Goal: Task Accomplishment & Management: Use online tool/utility

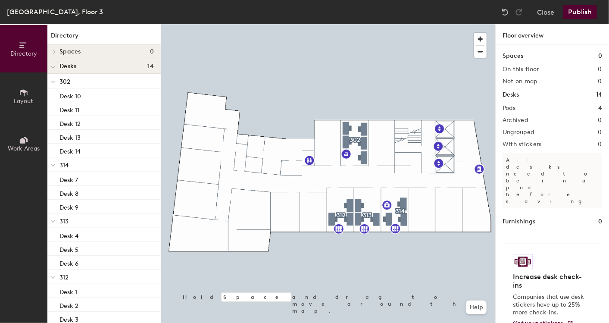
scroll to position [96, 0]
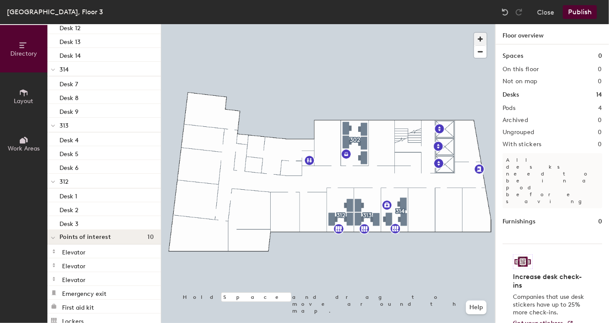
click at [483, 37] on span "button" at bounding box center [480, 39] width 13 height 13
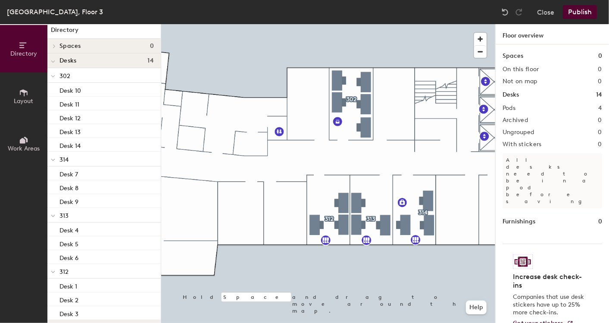
scroll to position [0, 0]
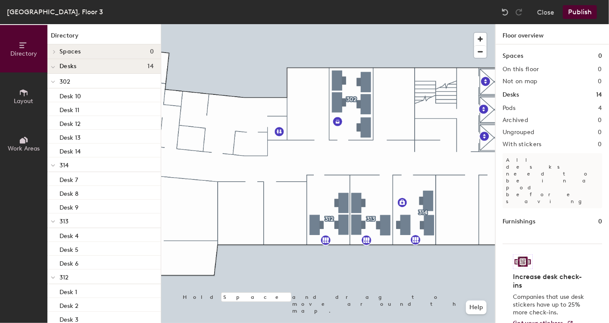
click at [124, 66] on h4 "Desks 14" at bounding box center [107, 66] width 94 height 7
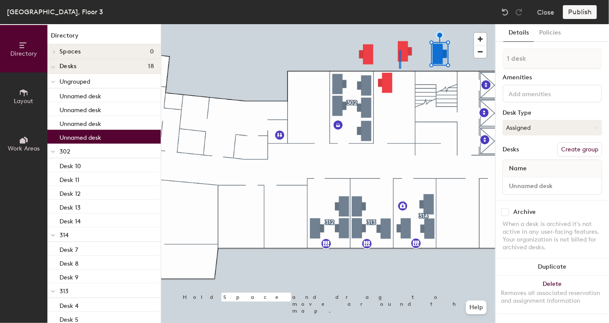
click at [399, 24] on div at bounding box center [328, 24] width 334 height 0
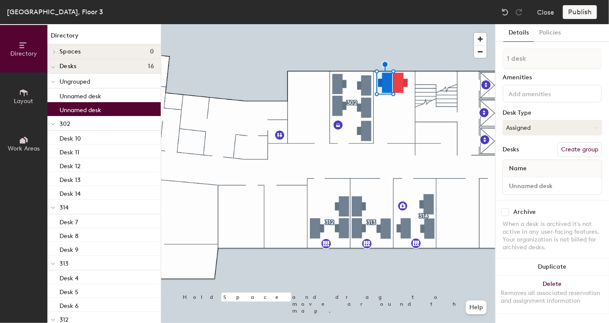
type input "2 desks"
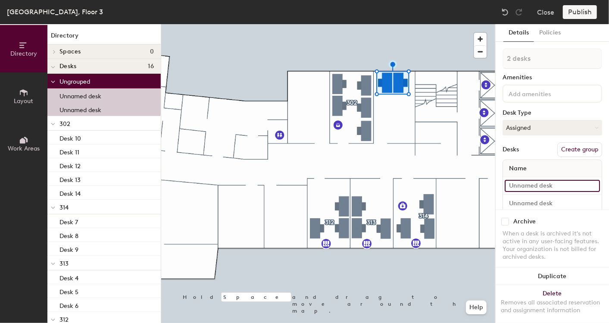
click at [521, 182] on input at bounding box center [552, 186] width 95 height 12
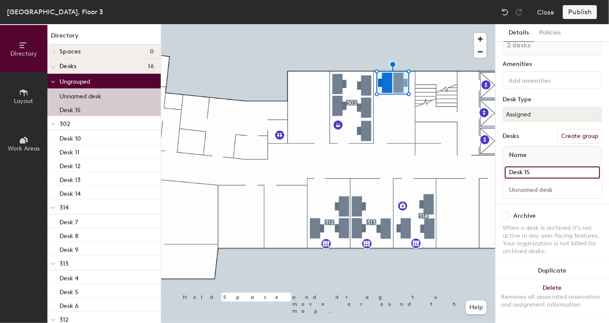
scroll to position [21, 0]
type input "Desk 15"
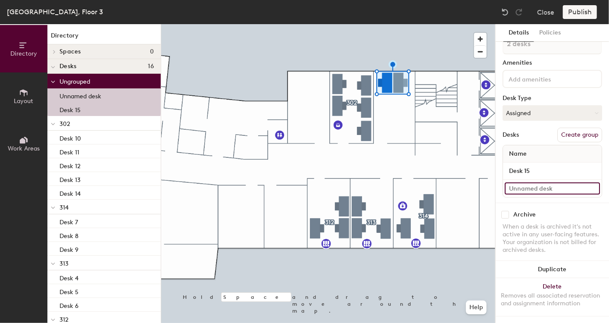
click at [534, 182] on input at bounding box center [552, 188] width 95 height 12
type input "Desk 16"
click at [540, 132] on div "Desks Create group" at bounding box center [553, 135] width 100 height 15
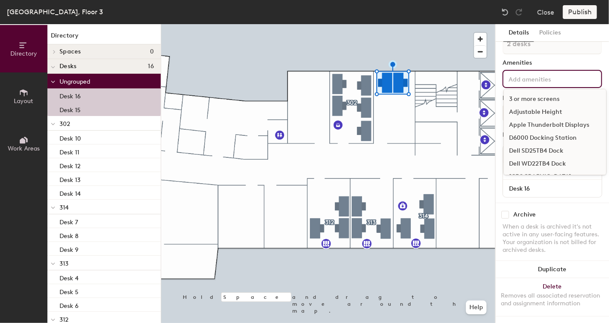
click at [527, 73] on input at bounding box center [546, 78] width 78 height 10
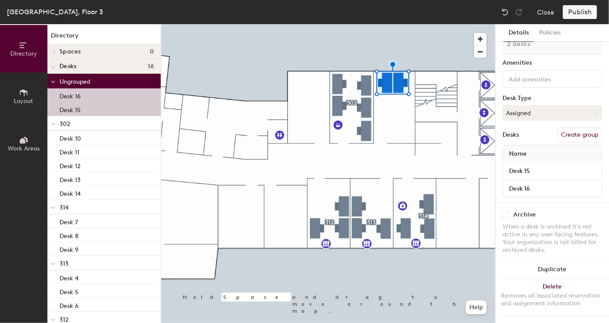
click at [533, 50] on div "2 desks Amenities Desk Type Assigned Desks Create group Name Desk 15 Desk 16" at bounding box center [553, 118] width 100 height 169
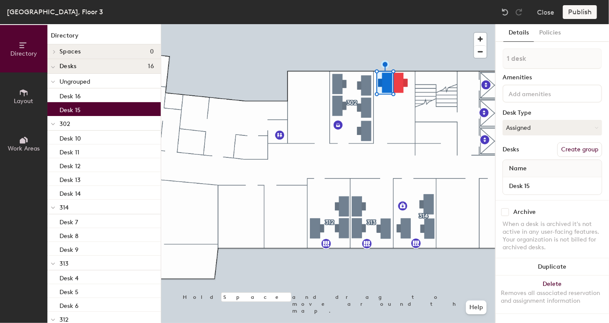
type input "2 desks"
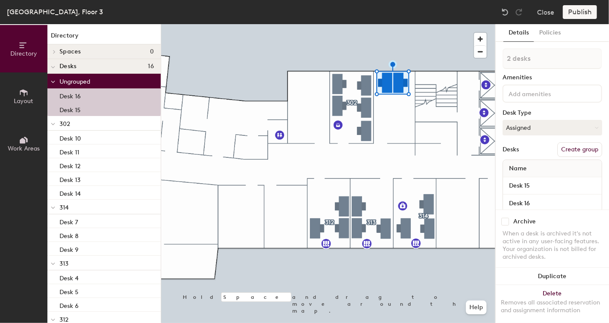
click at [577, 145] on button "Create group" at bounding box center [580, 149] width 45 height 15
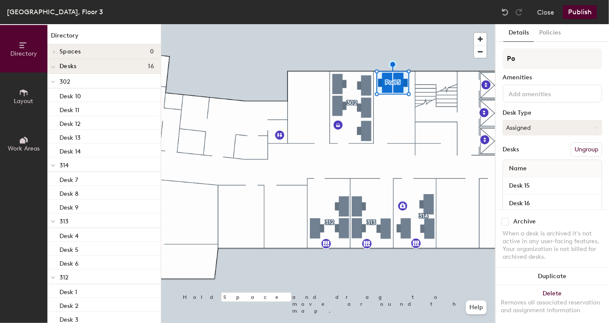
type input "P"
type input "301"
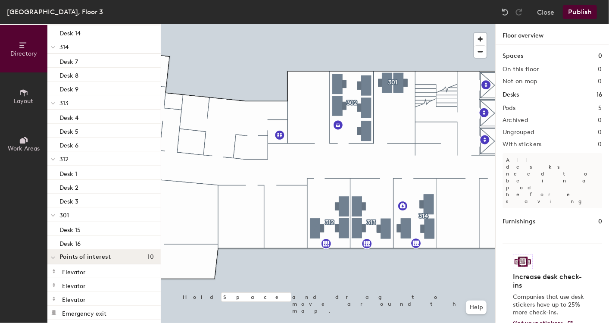
scroll to position [144, 0]
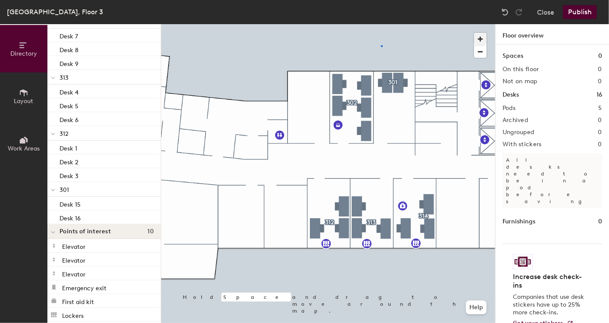
click at [382, 24] on div at bounding box center [328, 24] width 334 height 0
click at [22, 96] on icon at bounding box center [23, 92] width 9 height 9
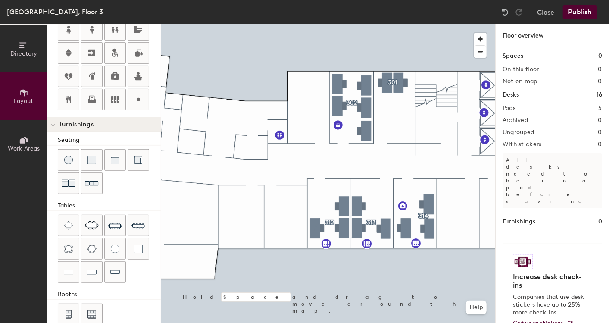
scroll to position [217, 0]
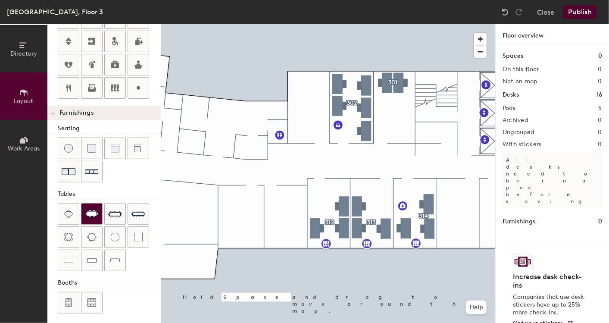
click at [90, 210] on img at bounding box center [92, 214] width 14 height 9
click at [391, 139] on span "Delete" at bounding box center [393, 140] width 30 height 15
click at [388, 24] on div at bounding box center [328, 24] width 334 height 0
click at [91, 210] on img at bounding box center [92, 214] width 14 height 9
type input "20"
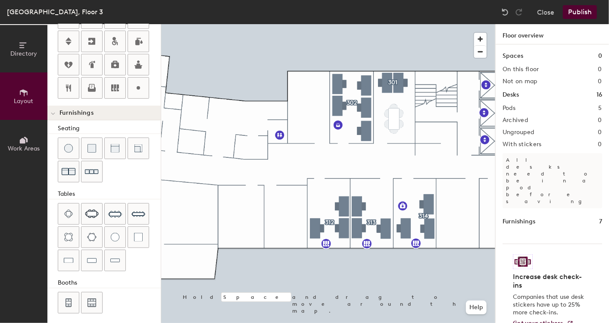
click at [584, 11] on button "Publish" at bounding box center [580, 12] width 34 height 14
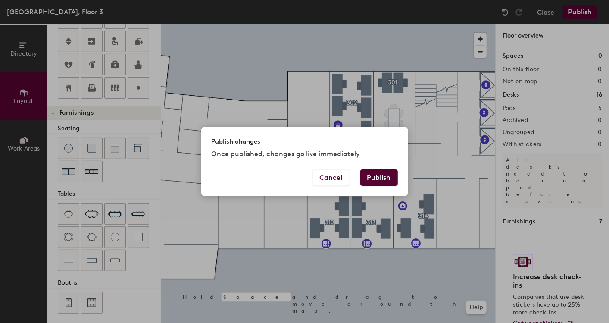
click at [383, 175] on button "Publish" at bounding box center [380, 177] width 38 height 16
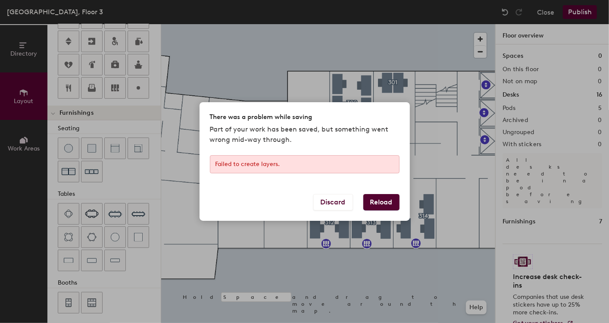
click at [382, 202] on button "Reload" at bounding box center [382, 202] width 36 height 16
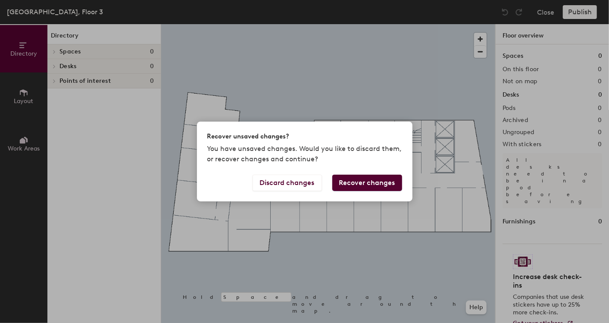
click at [360, 182] on button "Recover changes" at bounding box center [368, 183] width 70 height 16
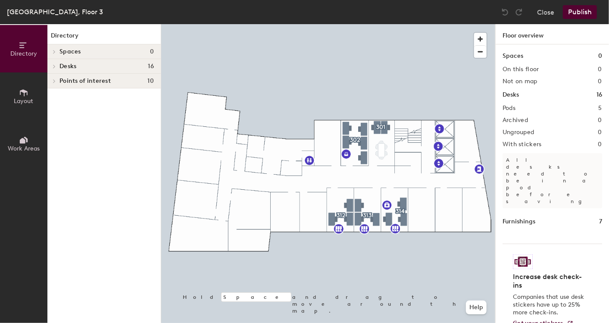
click at [578, 12] on button "Publish" at bounding box center [580, 12] width 34 height 14
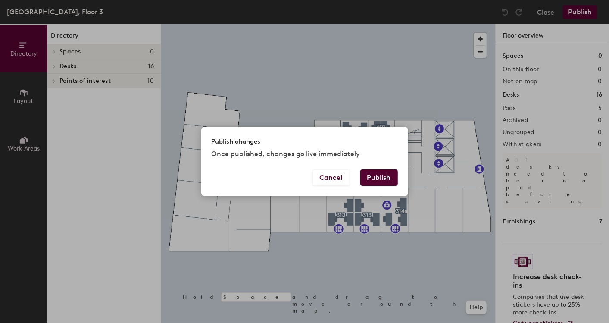
click at [377, 177] on button "Publish" at bounding box center [380, 177] width 38 height 16
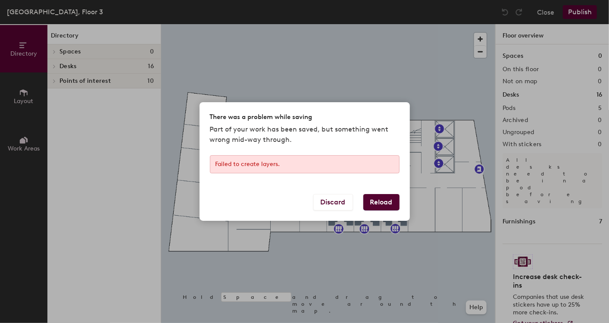
click at [380, 201] on button "Reload" at bounding box center [382, 202] width 36 height 16
